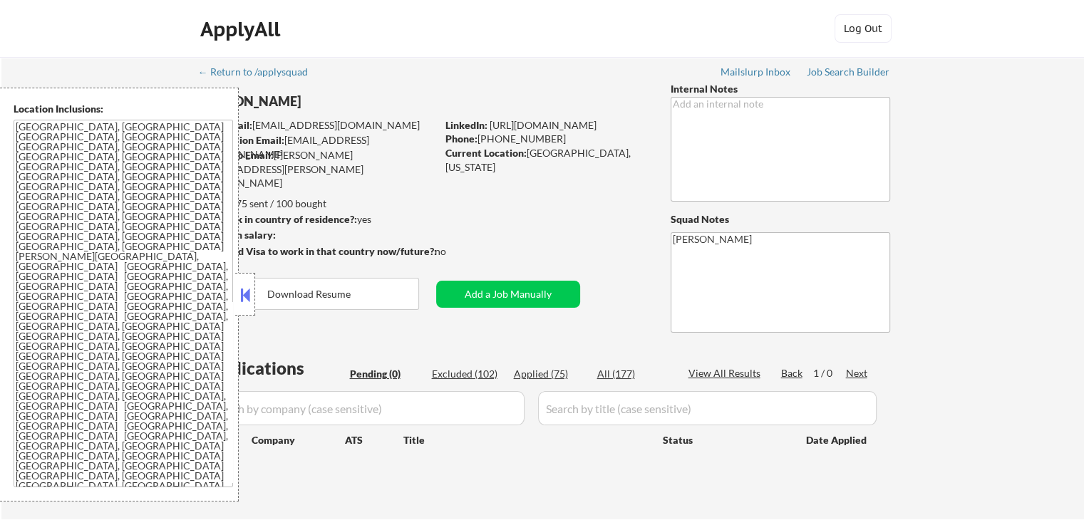
click at [533, 232] on div "← Return to /applysquad Mailslurp Inbox Job Search Builder [PERSON_NAME] User E…" at bounding box center [542, 282] width 711 height 451
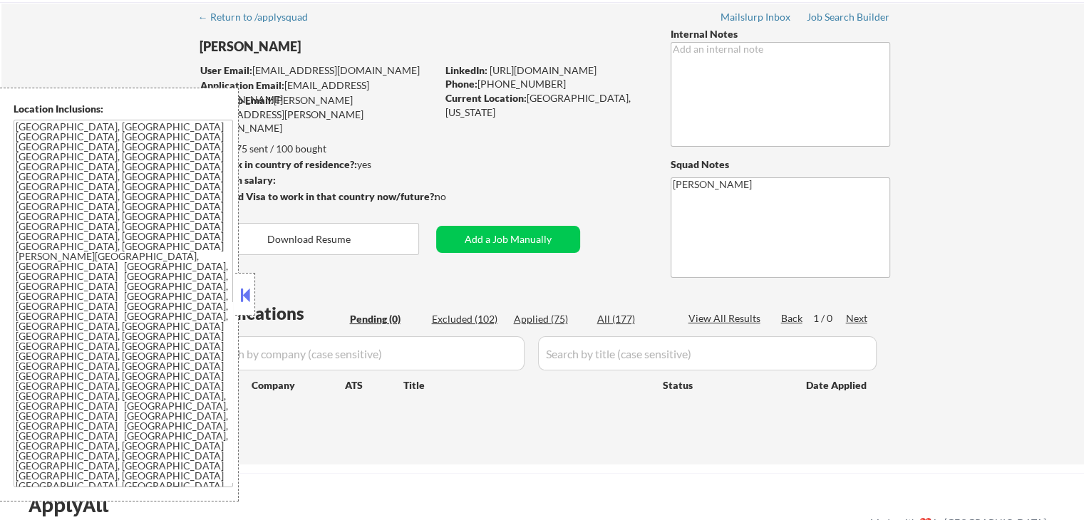
scroll to position [71, 0]
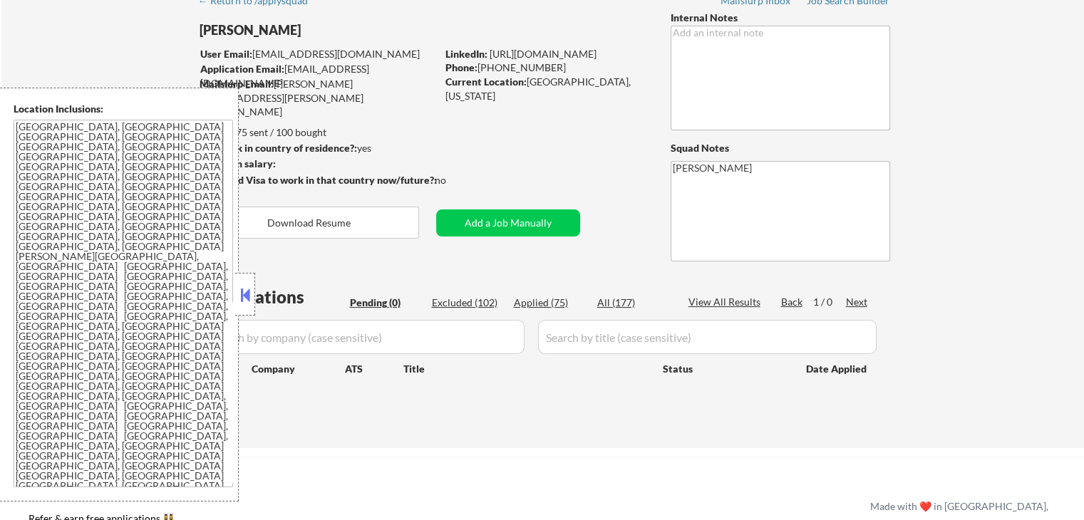
click at [245, 297] on button at bounding box center [245, 294] width 16 height 21
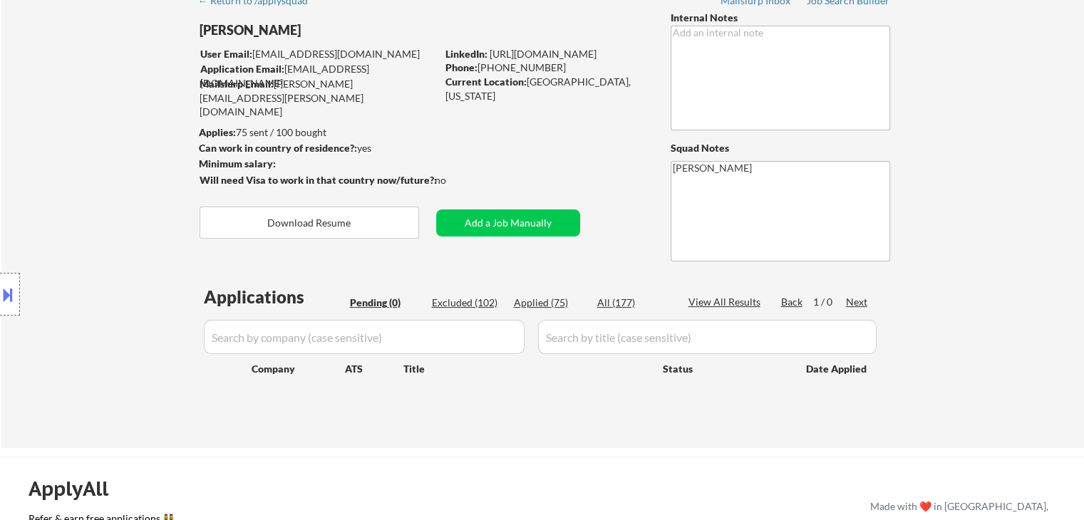
click at [165, 226] on div "Location Inclusions: [GEOGRAPHIC_DATA], [GEOGRAPHIC_DATA] [GEOGRAPHIC_DATA], [G…" at bounding box center [127, 295] width 255 height 414
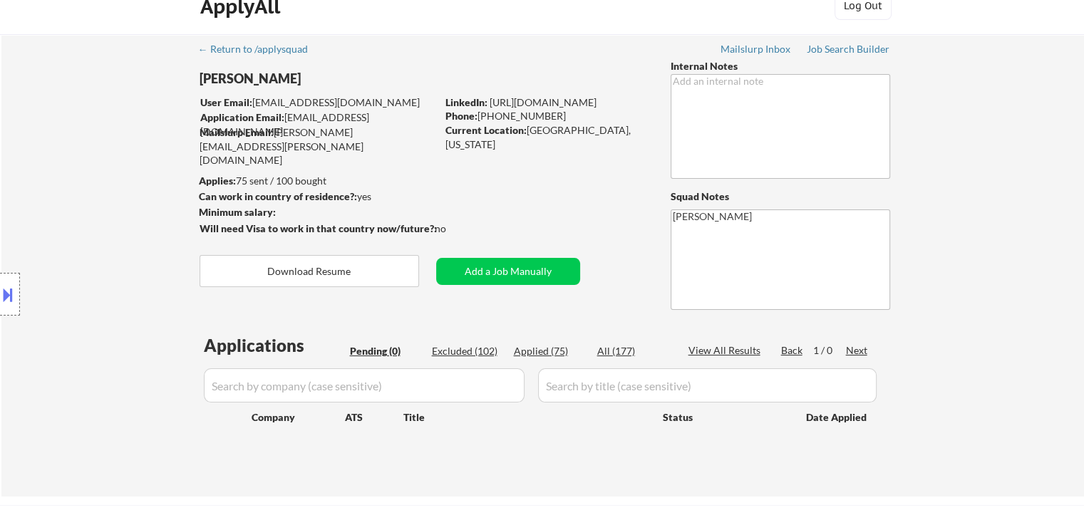
scroll to position [0, 0]
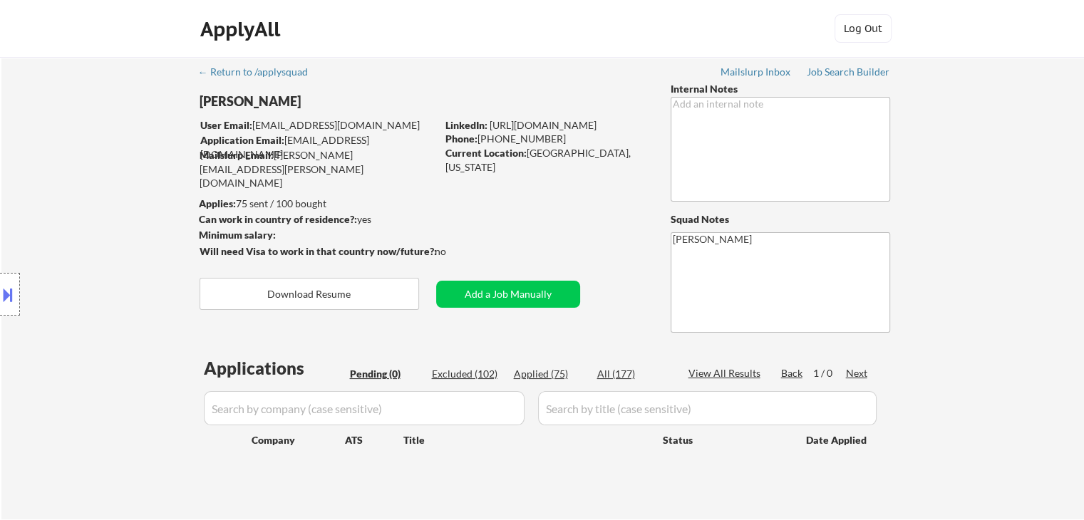
click at [11, 195] on div "Location Inclusions: [GEOGRAPHIC_DATA], [GEOGRAPHIC_DATA] [GEOGRAPHIC_DATA], [G…" at bounding box center [127, 295] width 255 height 414
click at [41, 140] on div "Location Inclusions: [GEOGRAPHIC_DATA], [GEOGRAPHIC_DATA] [GEOGRAPHIC_DATA], [G…" at bounding box center [127, 295] width 255 height 414
click at [60, 163] on div "Location Inclusions: [GEOGRAPHIC_DATA], [GEOGRAPHIC_DATA] [GEOGRAPHIC_DATA], [G…" at bounding box center [127, 295] width 255 height 414
click at [83, 210] on div "Location Inclusions: [GEOGRAPHIC_DATA], [GEOGRAPHIC_DATA] [GEOGRAPHIC_DATA], [G…" at bounding box center [127, 295] width 255 height 414
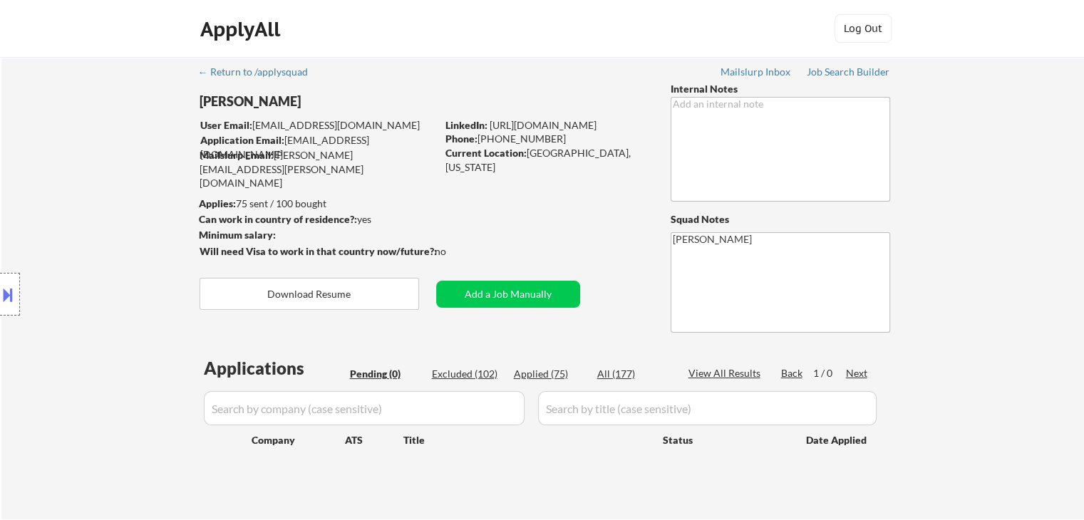
click at [83, 210] on div "Location Inclusions: [GEOGRAPHIC_DATA], [GEOGRAPHIC_DATA] [GEOGRAPHIC_DATA], [G…" at bounding box center [127, 295] width 255 height 414
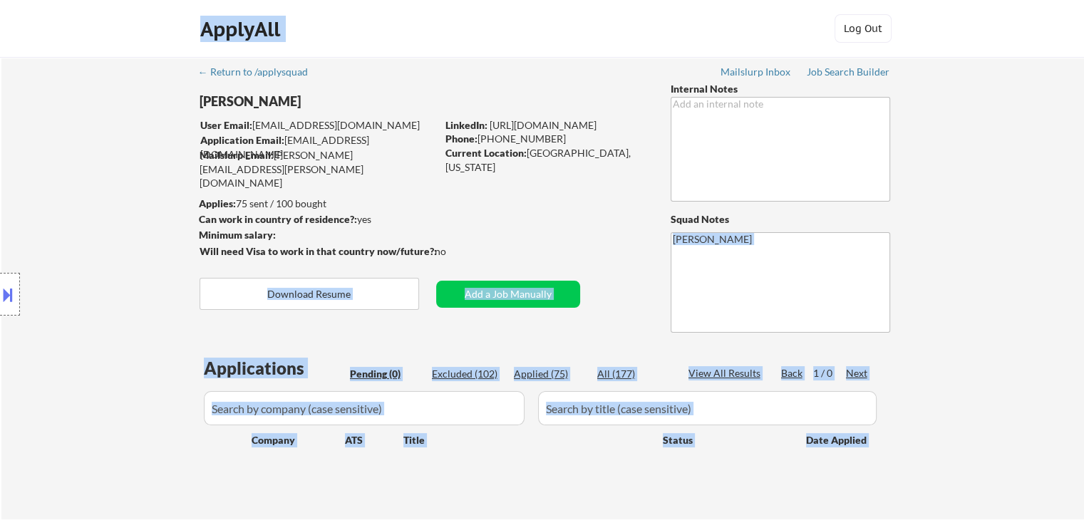
drag, startPoint x: 422, startPoint y: 250, endPoint x: 202, endPoint y: 210, distance: 223.3
click at [202, 210] on body "← Return to /applysquad Mailslurp Inbox Job Search Builder [PERSON_NAME] User E…" at bounding box center [542, 260] width 1084 height 520
click at [108, 201] on div "Location Inclusions: [GEOGRAPHIC_DATA], [GEOGRAPHIC_DATA] [GEOGRAPHIC_DATA], [G…" at bounding box center [127, 295] width 255 height 414
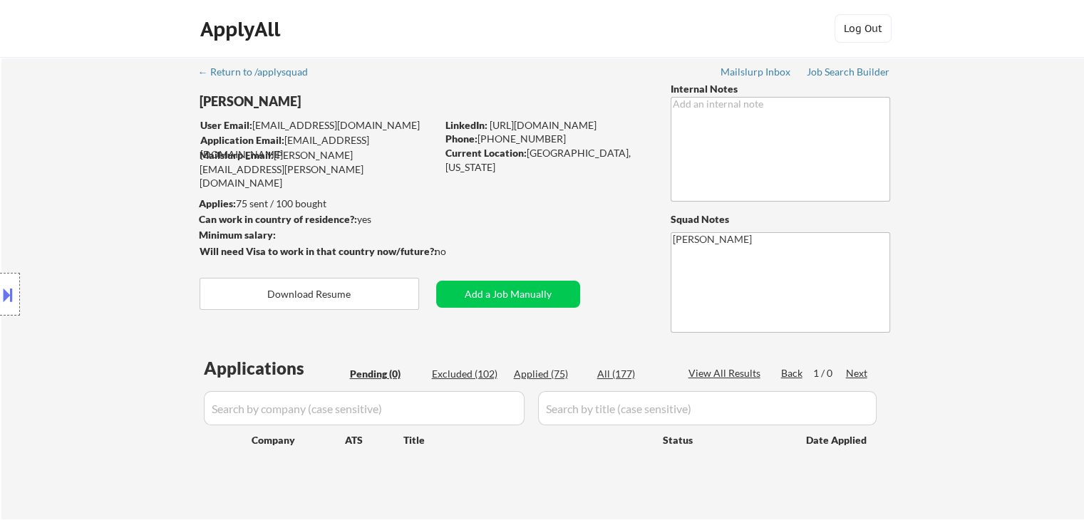
scroll to position [71, 0]
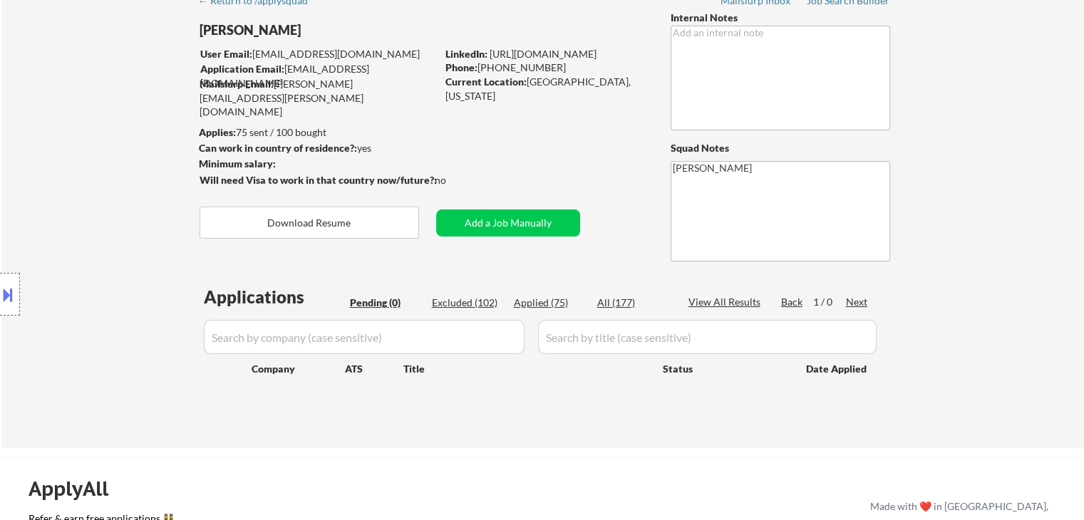
click at [122, 217] on div "Location Inclusions: [GEOGRAPHIC_DATA], [GEOGRAPHIC_DATA] [GEOGRAPHIC_DATA], [G…" at bounding box center [127, 295] width 255 height 414
drag, startPoint x: 151, startPoint y: 232, endPoint x: 123, endPoint y: 237, distance: 28.2
click at [150, 230] on div "Location Inclusions: [GEOGRAPHIC_DATA], [GEOGRAPHIC_DATA] [GEOGRAPHIC_DATA], [G…" at bounding box center [127, 295] width 255 height 414
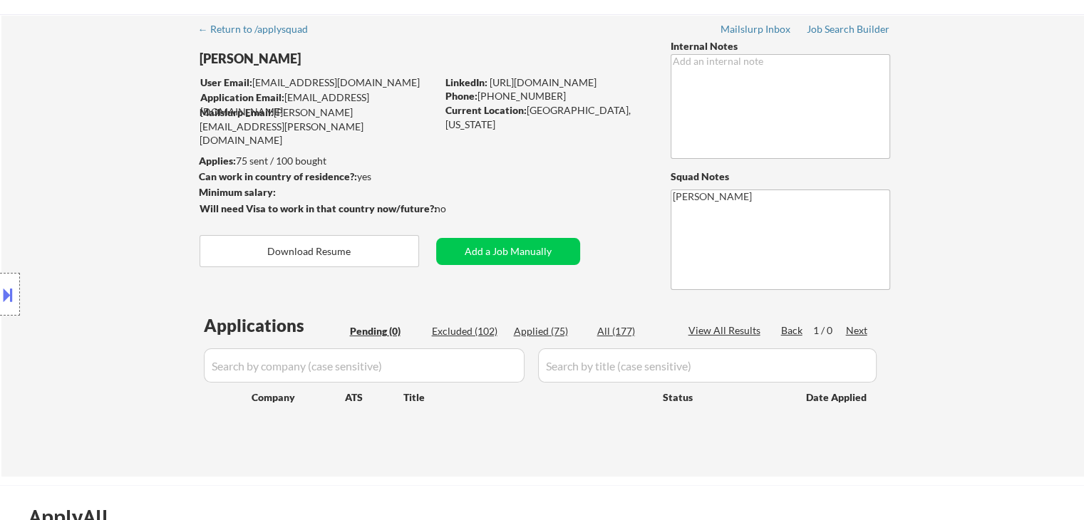
scroll to position [0, 0]
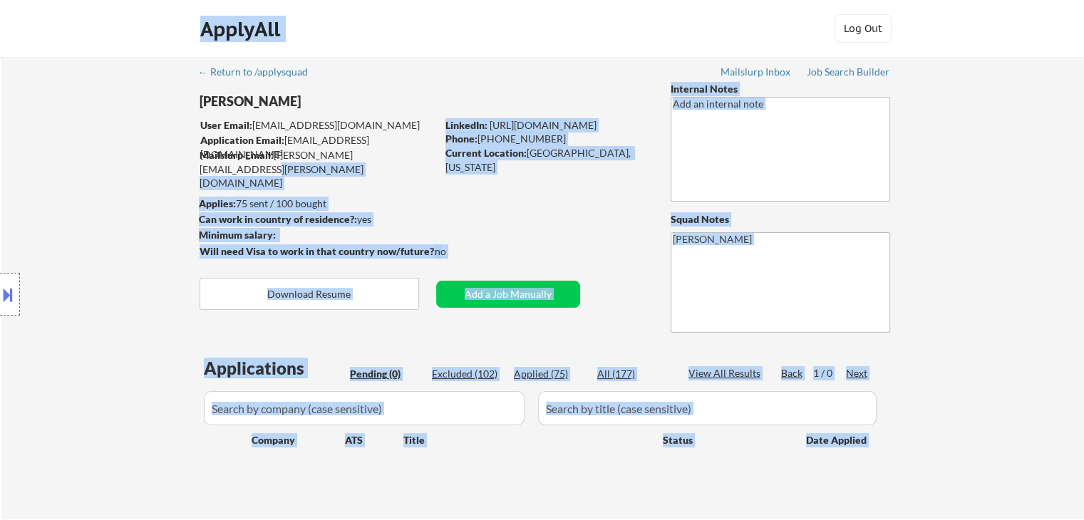
drag, startPoint x: 188, startPoint y: 126, endPoint x: 397, endPoint y: 153, distance: 210.5
click at [397, 153] on body "← Return to /applysquad Mailslurp Inbox Job Search Builder [PERSON_NAME] User E…" at bounding box center [542, 260] width 1084 height 520
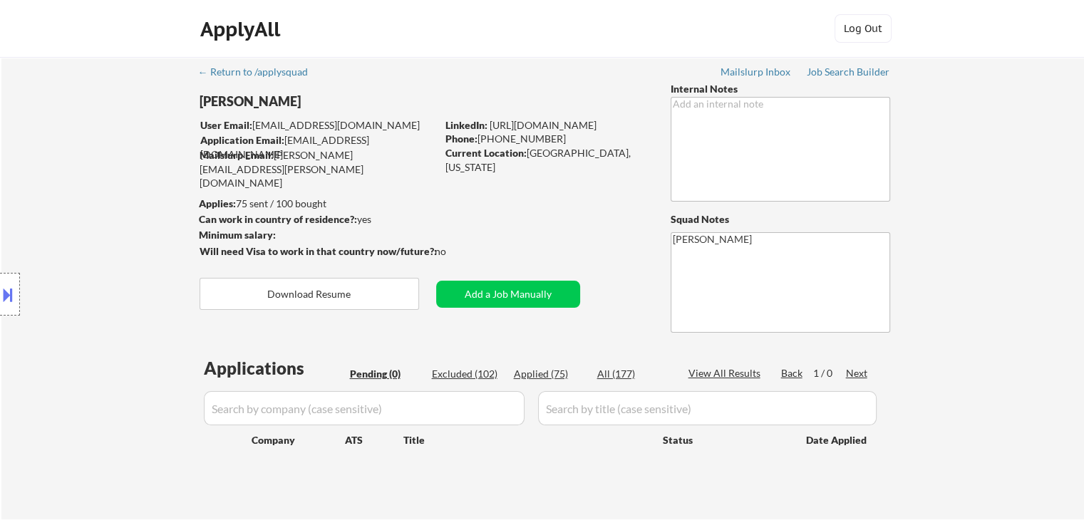
click at [409, 164] on div "← Return to /applysquad Mailslurp Inbox Job Search Builder [PERSON_NAME] User E…" at bounding box center [542, 282] width 711 height 451
drag, startPoint x: 398, startPoint y: 154, endPoint x: 271, endPoint y: 158, distance: 126.9
click at [271, 158] on div "Mailslurp Email: [PERSON_NAME][EMAIL_ADDRESS][PERSON_NAME][DOMAIN_NAME]" at bounding box center [318, 169] width 237 height 42
click at [147, 172] on div "Location Inclusions: [GEOGRAPHIC_DATA], [GEOGRAPHIC_DATA] [GEOGRAPHIC_DATA], [G…" at bounding box center [127, 295] width 255 height 414
drag, startPoint x: 596, startPoint y: 153, endPoint x: 524, endPoint y: 153, distance: 72.0
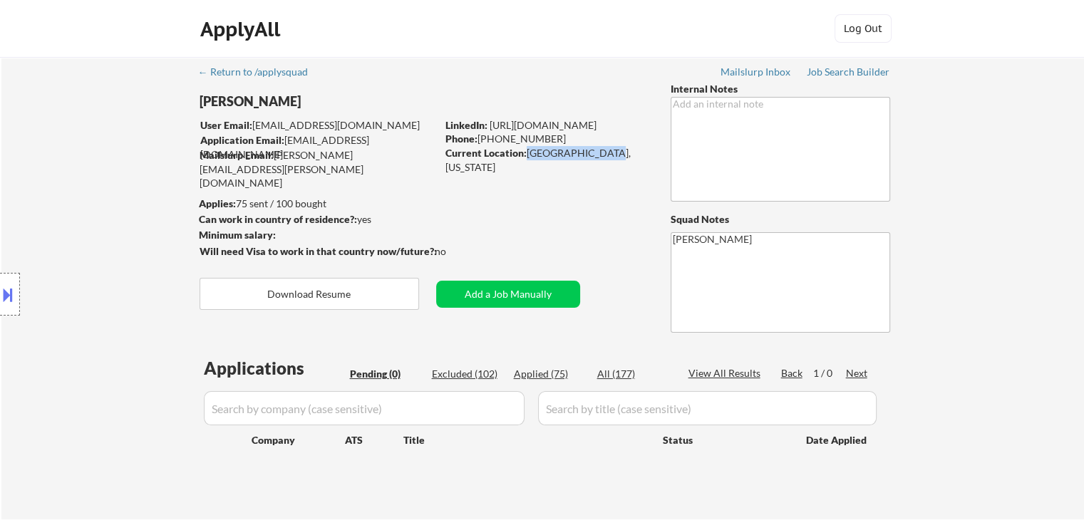
click at [524, 153] on div "Current Location: [GEOGRAPHIC_DATA], [US_STATE]" at bounding box center [547, 160] width 202 height 28
click at [534, 156] on div "← Return to /applysquad Mailslurp Inbox Job Search Builder [PERSON_NAME] User E…" at bounding box center [542, 282] width 711 height 451
click at [155, 178] on div "Location Inclusions: [GEOGRAPHIC_DATA], [GEOGRAPHIC_DATA] [GEOGRAPHIC_DATA], [G…" at bounding box center [127, 295] width 255 height 414
click at [73, 217] on div "Location Inclusions: [GEOGRAPHIC_DATA], [GEOGRAPHIC_DATA] [GEOGRAPHIC_DATA], [G…" at bounding box center [127, 295] width 255 height 414
click at [88, 163] on div "Location Inclusions: [GEOGRAPHIC_DATA], [GEOGRAPHIC_DATA] [GEOGRAPHIC_DATA], [G…" at bounding box center [127, 295] width 255 height 414
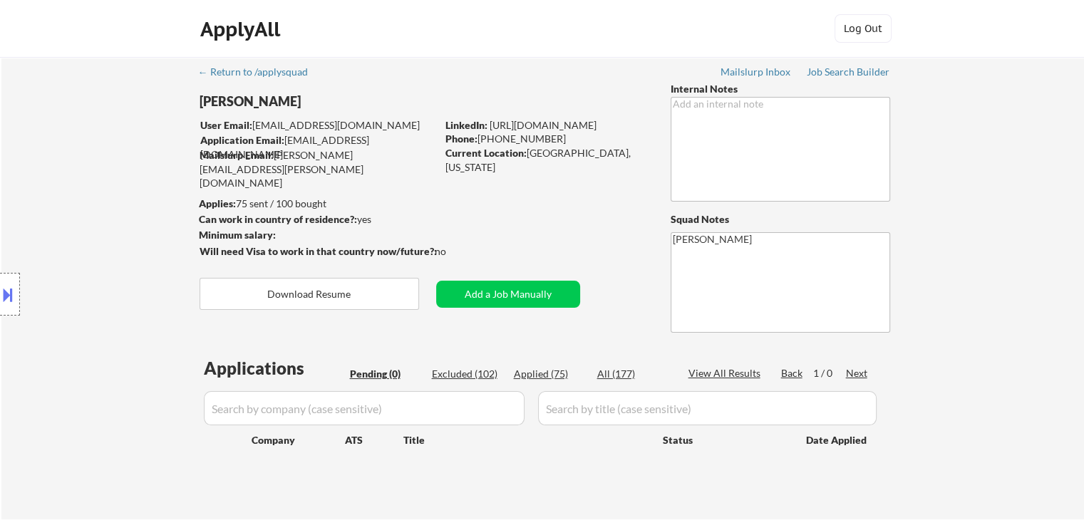
click at [88, 163] on div "Location Inclusions: [GEOGRAPHIC_DATA], [GEOGRAPHIC_DATA] [GEOGRAPHIC_DATA], [G…" at bounding box center [127, 295] width 255 height 414
click at [108, 215] on div "Location Inclusions: [GEOGRAPHIC_DATA], [GEOGRAPHIC_DATA] [GEOGRAPHIC_DATA], [G…" at bounding box center [127, 295] width 255 height 414
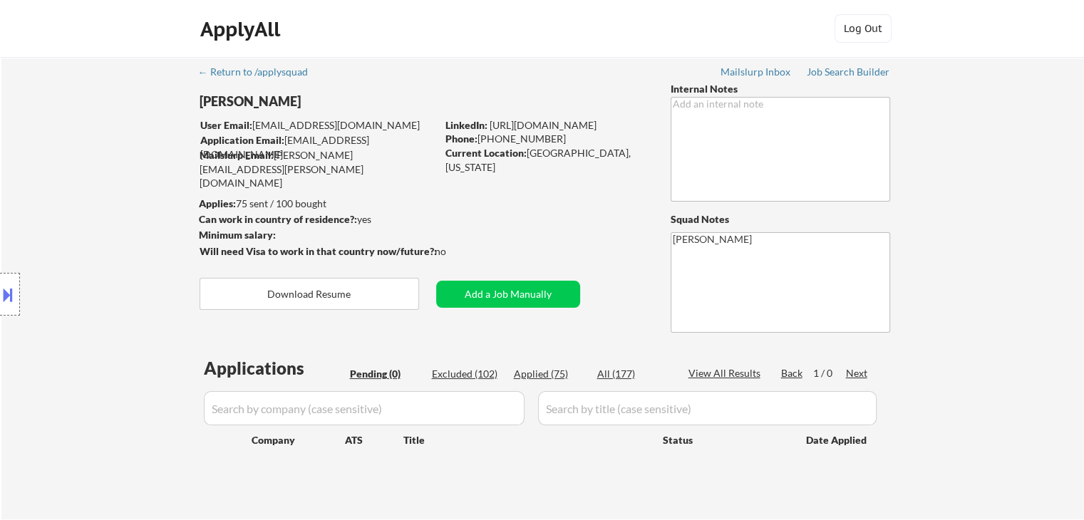
click at [108, 215] on div "Location Inclusions: [GEOGRAPHIC_DATA], [GEOGRAPHIC_DATA] [GEOGRAPHIC_DATA], [G…" at bounding box center [127, 295] width 255 height 414
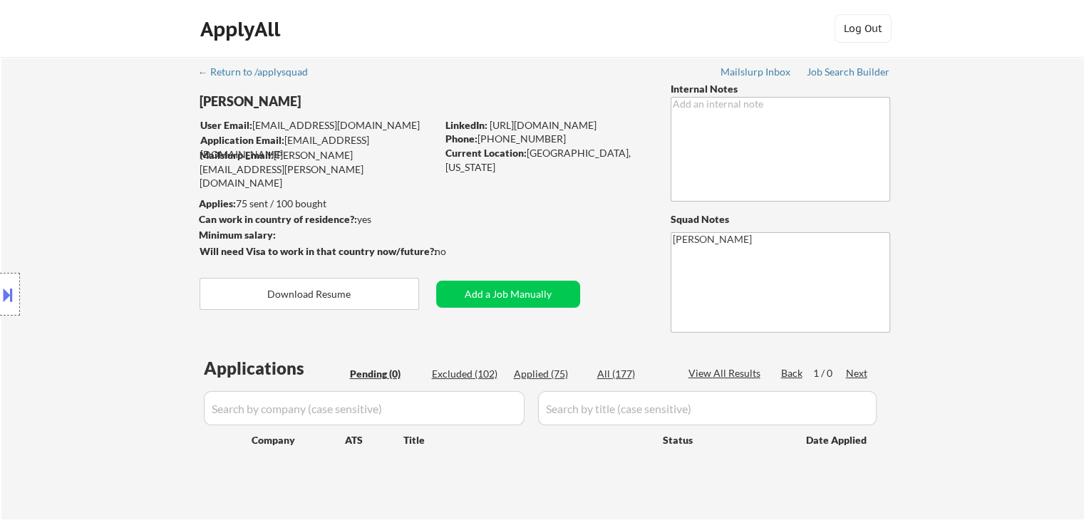
click at [451, 220] on div "← Return to /applysquad Mailslurp Inbox Job Search Builder [PERSON_NAME] User E…" at bounding box center [542, 282] width 711 height 451
click at [117, 172] on div "Location Inclusions: [GEOGRAPHIC_DATA], [GEOGRAPHIC_DATA] [GEOGRAPHIC_DATA], [G…" at bounding box center [127, 295] width 255 height 414
click at [115, 172] on div "Location Inclusions: [GEOGRAPHIC_DATA], [GEOGRAPHIC_DATA] [GEOGRAPHIC_DATA], [G…" at bounding box center [127, 295] width 255 height 414
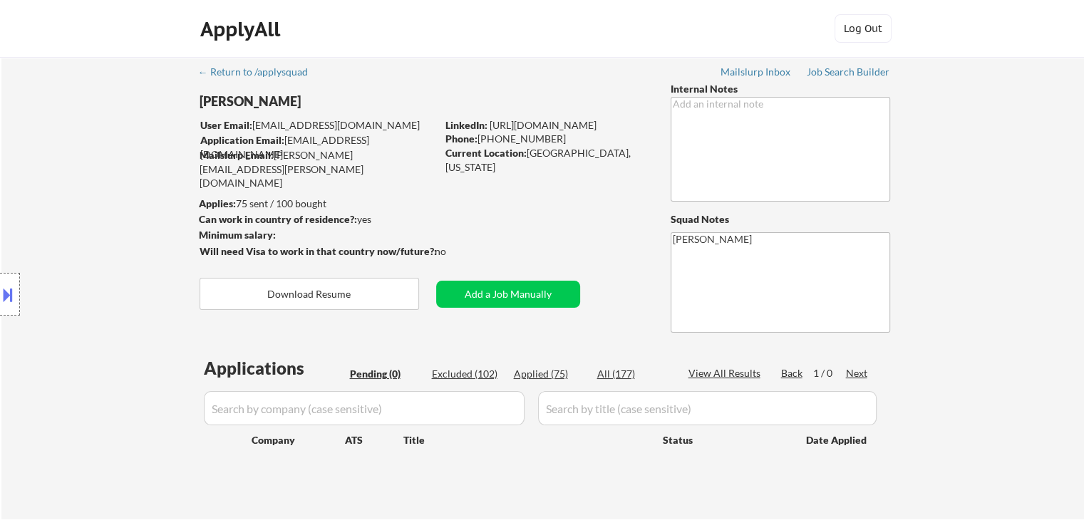
click at [77, 143] on div "Location Inclusions: [GEOGRAPHIC_DATA], [GEOGRAPHIC_DATA] [GEOGRAPHIC_DATA], [G…" at bounding box center [127, 295] width 255 height 414
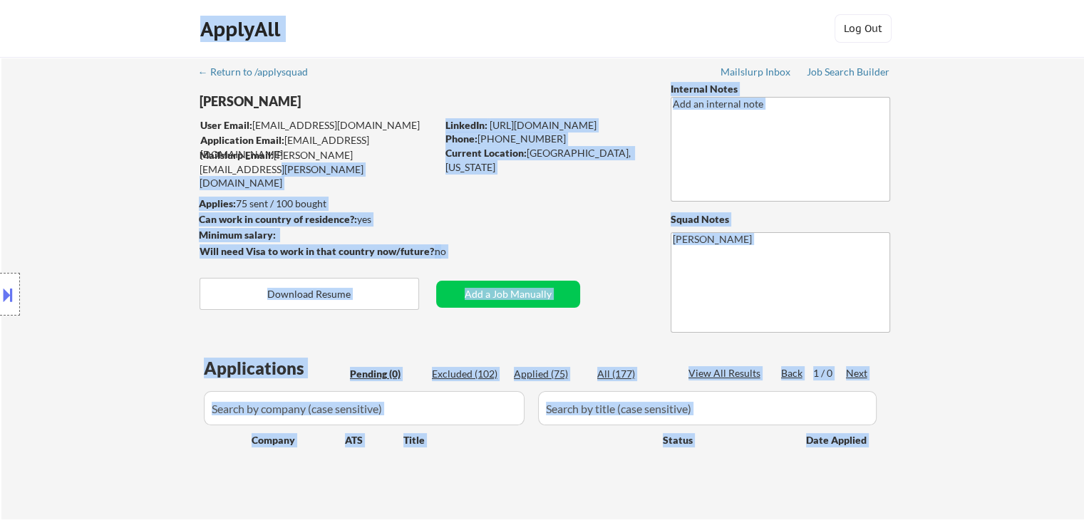
drag, startPoint x: 394, startPoint y: 152, endPoint x: 185, endPoint y: 123, distance: 210.1
click at [185, 123] on body "← Return to /applysquad Mailslurp Inbox Job Search Builder [PERSON_NAME] User E…" at bounding box center [542, 260] width 1084 height 520
click at [168, 135] on div "Location Inclusions: [GEOGRAPHIC_DATA], [GEOGRAPHIC_DATA] [GEOGRAPHIC_DATA], [G…" at bounding box center [127, 295] width 255 height 414
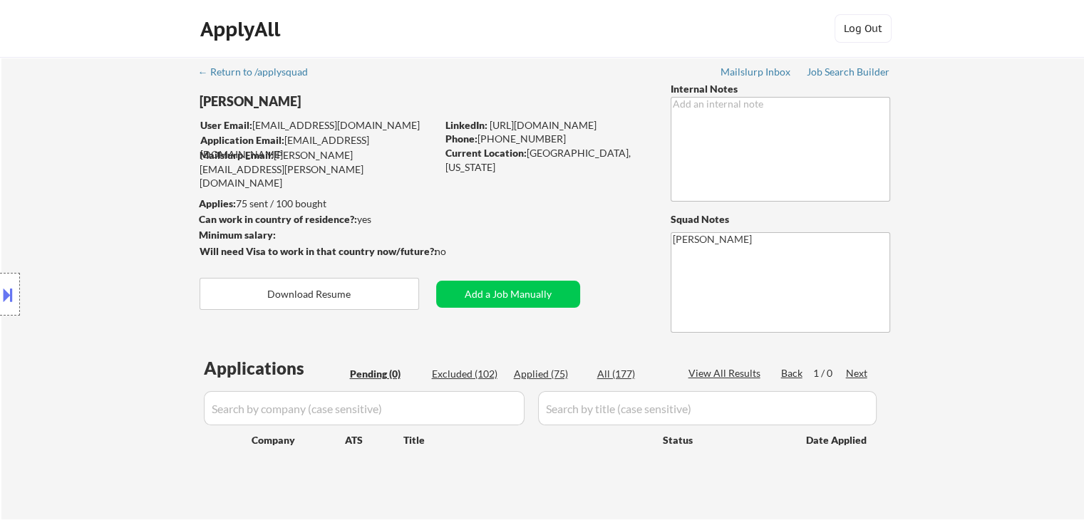
click at [108, 165] on div "Location Inclusions: [GEOGRAPHIC_DATA], [GEOGRAPHIC_DATA] [GEOGRAPHIC_DATA], [G…" at bounding box center [127, 295] width 255 height 414
drag, startPoint x: 274, startPoint y: 152, endPoint x: 396, endPoint y: 154, distance: 122.6
click at [396, 154] on div "Mailslurp Email: [PERSON_NAME][EMAIL_ADDRESS][PERSON_NAME][DOMAIN_NAME]" at bounding box center [318, 169] width 237 height 42
click at [434, 185] on div "← Return to /applysquad Mailslurp Inbox Job Search Builder [PERSON_NAME] User E…" at bounding box center [542, 282] width 711 height 451
click at [3, 221] on div "Location Inclusions: [GEOGRAPHIC_DATA], [GEOGRAPHIC_DATA] [GEOGRAPHIC_DATA], [G…" at bounding box center [127, 295] width 255 height 414
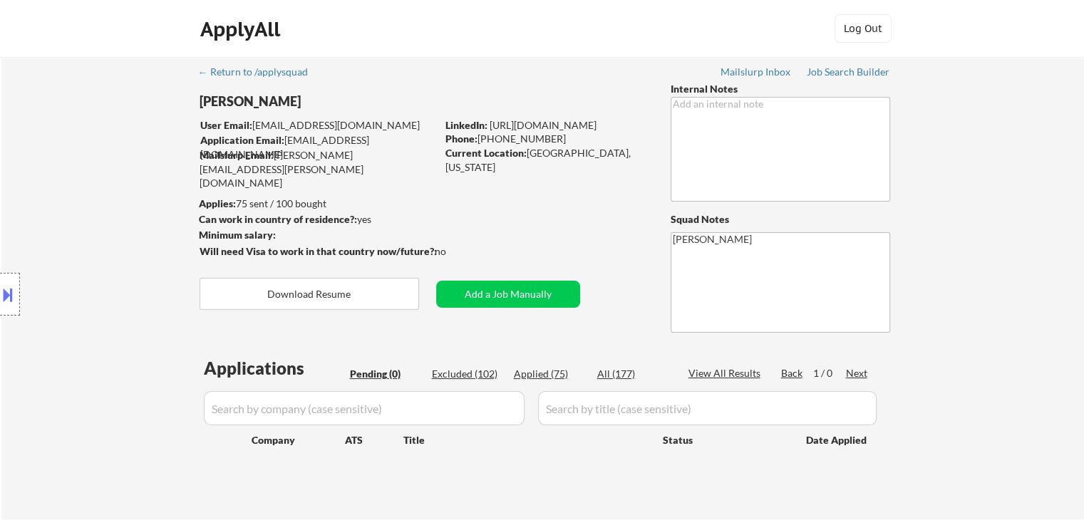
click at [3, 221] on div "Location Inclusions: [GEOGRAPHIC_DATA], [GEOGRAPHIC_DATA] [GEOGRAPHIC_DATA], [G…" at bounding box center [127, 295] width 255 height 414
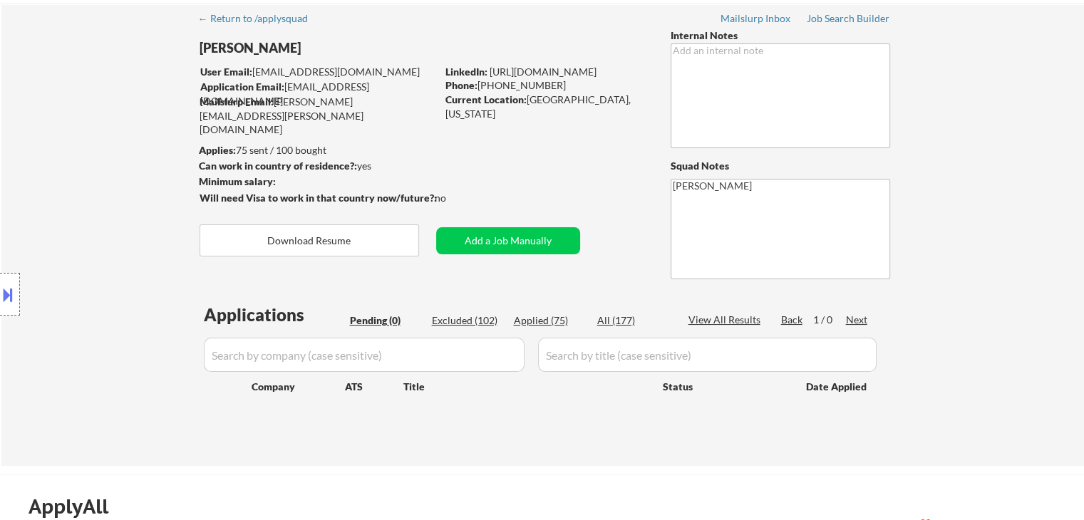
scroll to position [143, 0]
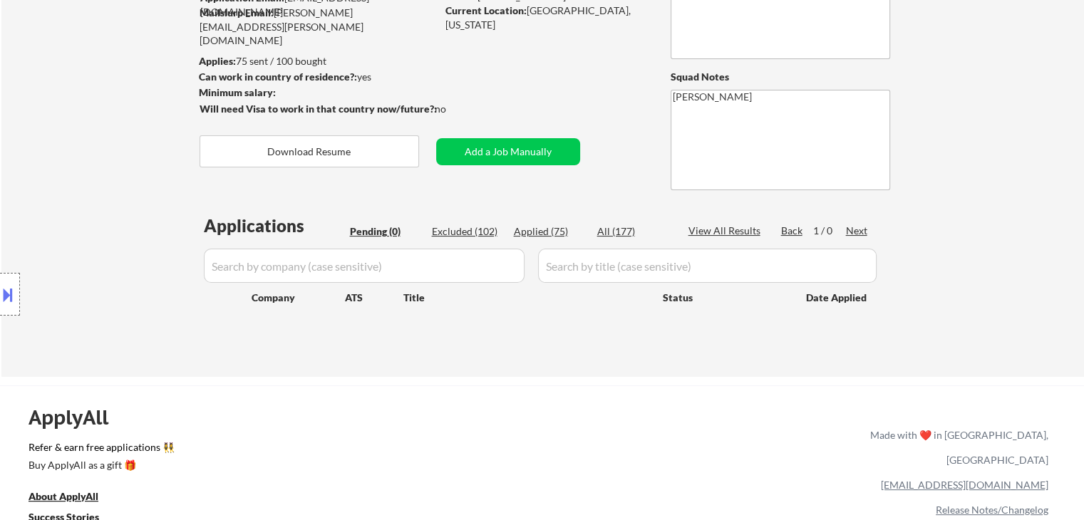
click at [87, 252] on div "Location Inclusions: [GEOGRAPHIC_DATA], [GEOGRAPHIC_DATA] [GEOGRAPHIC_DATA], [G…" at bounding box center [127, 295] width 255 height 414
click at [87, 242] on div "Location Inclusions: [GEOGRAPHIC_DATA], [GEOGRAPHIC_DATA] [GEOGRAPHIC_DATA], [G…" at bounding box center [127, 295] width 255 height 414
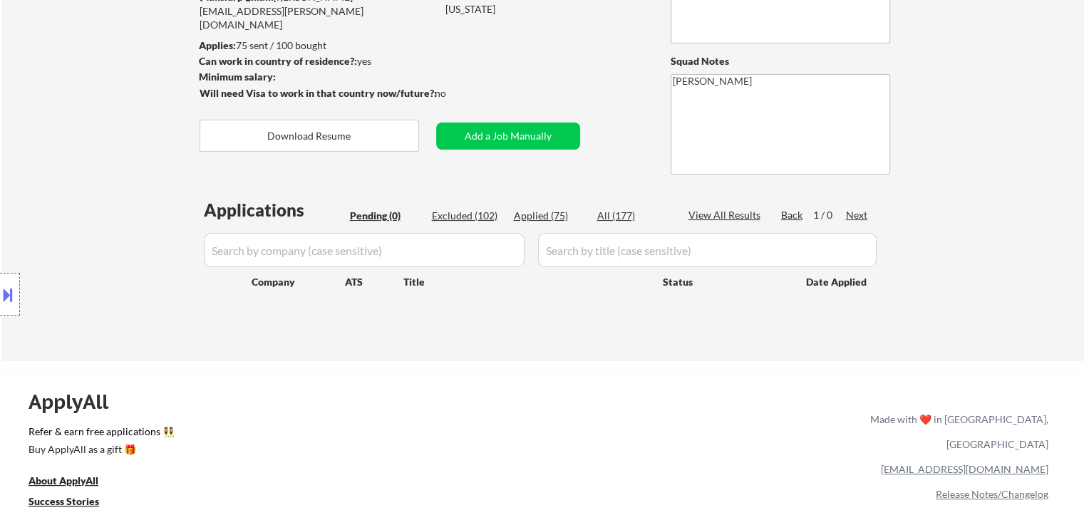
scroll to position [71, 0]
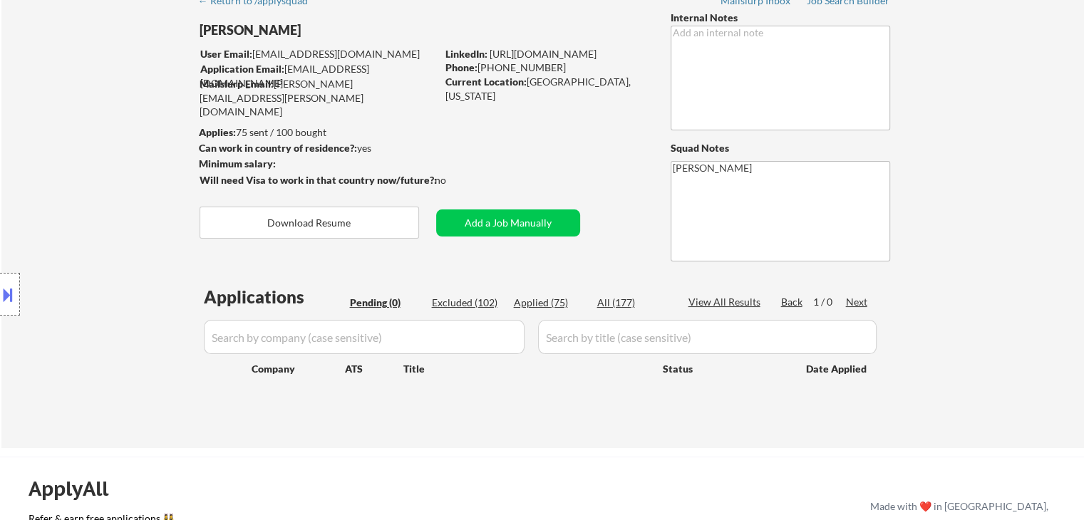
click at [67, 182] on div "Location Inclusions: [GEOGRAPHIC_DATA], [GEOGRAPHIC_DATA] [GEOGRAPHIC_DATA], [G…" at bounding box center [127, 295] width 255 height 414
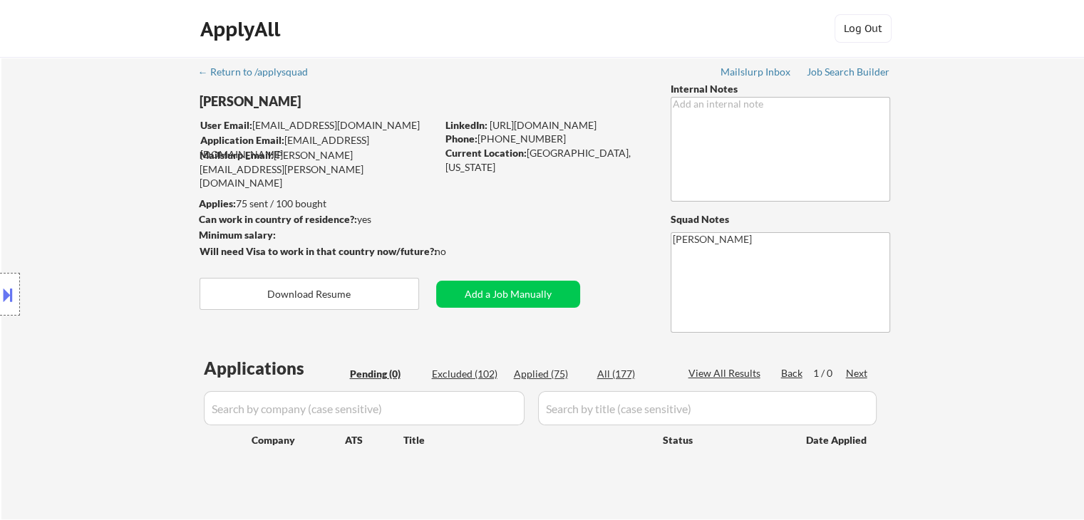
scroll to position [0, 0]
click at [67, 182] on div "Location Inclusions: [GEOGRAPHIC_DATA], [GEOGRAPHIC_DATA] [GEOGRAPHIC_DATA], [G…" at bounding box center [127, 295] width 255 height 414
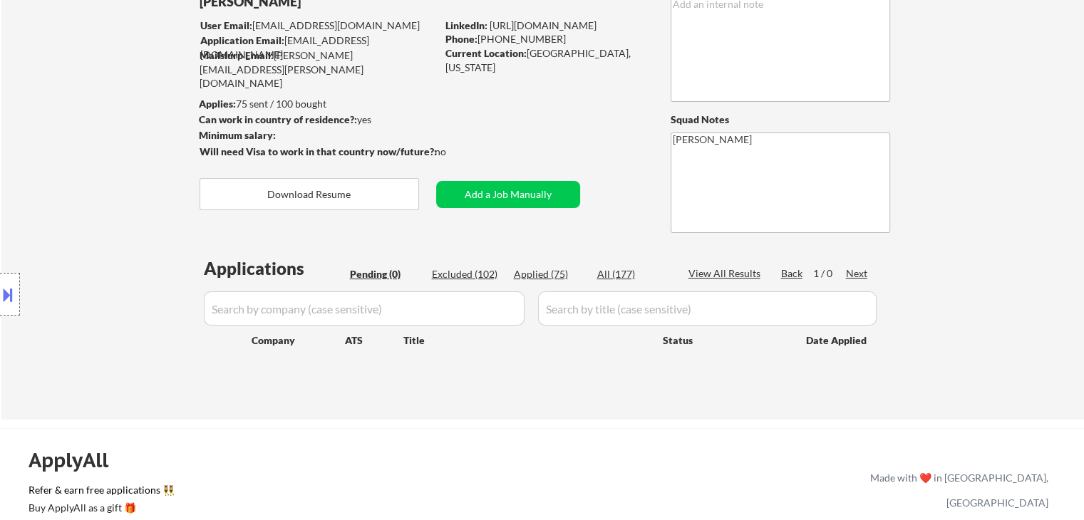
scroll to position [143, 0]
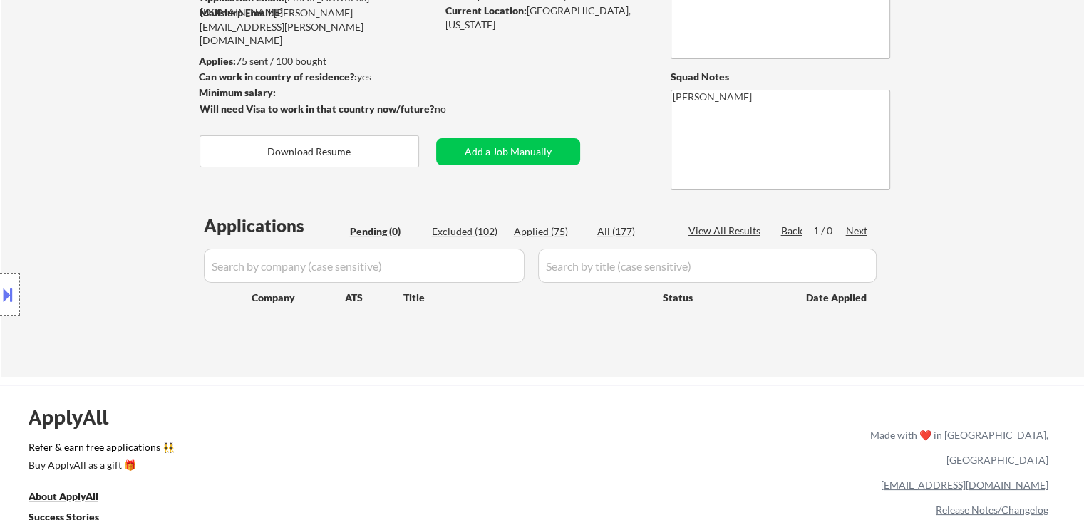
click at [115, 188] on div "Location Inclusions: [GEOGRAPHIC_DATA], [GEOGRAPHIC_DATA] [GEOGRAPHIC_DATA], [G…" at bounding box center [127, 295] width 255 height 414
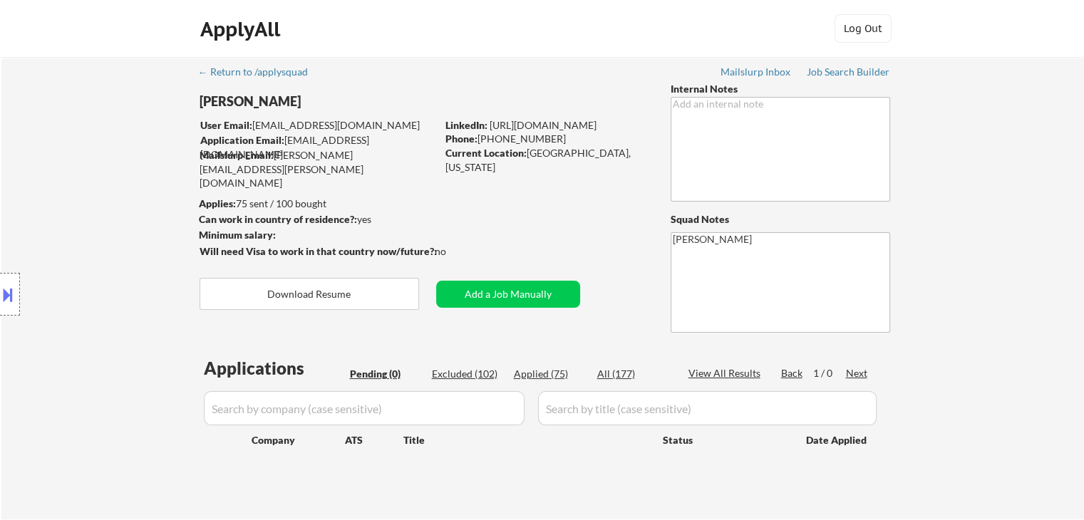
click at [139, 230] on div "Location Inclusions: [GEOGRAPHIC_DATA], [GEOGRAPHIC_DATA] [GEOGRAPHIC_DATA], [G…" at bounding box center [127, 295] width 255 height 414
click at [146, 248] on div "Location Inclusions: [GEOGRAPHIC_DATA], [GEOGRAPHIC_DATA] [GEOGRAPHIC_DATA], [G…" at bounding box center [127, 295] width 255 height 414
click at [45, 376] on div "Location Inclusions: [GEOGRAPHIC_DATA], [GEOGRAPHIC_DATA] [GEOGRAPHIC_DATA], [G…" at bounding box center [127, 295] width 255 height 414
click at [131, 183] on div "Location Inclusions: [GEOGRAPHIC_DATA], [GEOGRAPHIC_DATA] [GEOGRAPHIC_DATA], [G…" at bounding box center [127, 295] width 255 height 414
click at [43, 333] on div "Location Inclusions: [GEOGRAPHIC_DATA], [GEOGRAPHIC_DATA] [GEOGRAPHIC_DATA], [G…" at bounding box center [127, 295] width 255 height 414
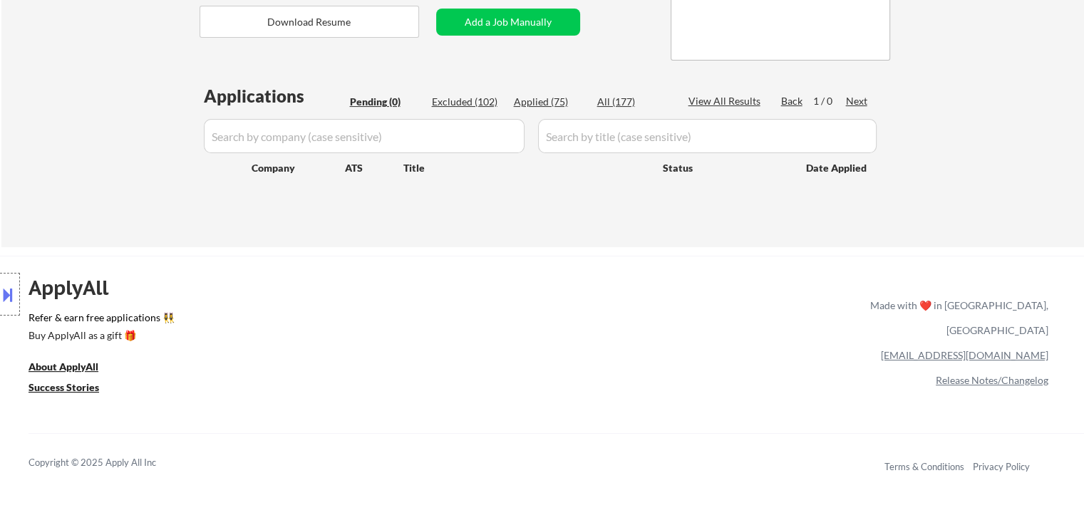
scroll to position [285, 0]
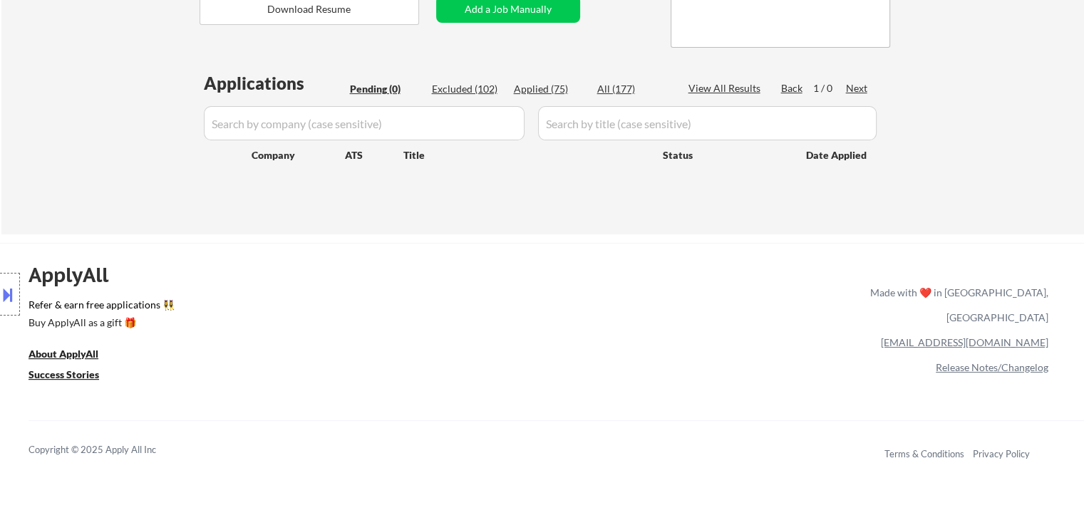
drag, startPoint x: 13, startPoint y: 100, endPoint x: 403, endPoint y: 120, distance: 391.2
click at [13, 99] on div "Location Inclusions: [GEOGRAPHIC_DATA], [GEOGRAPHIC_DATA] [GEOGRAPHIC_DATA], [G…" at bounding box center [127, 295] width 255 height 414
